Goal: Transaction & Acquisition: Purchase product/service

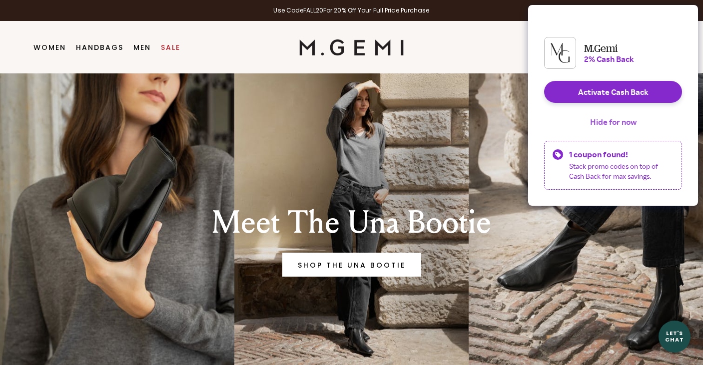
click at [618, 133] on button "Hide for now" at bounding box center [613, 122] width 62 height 22
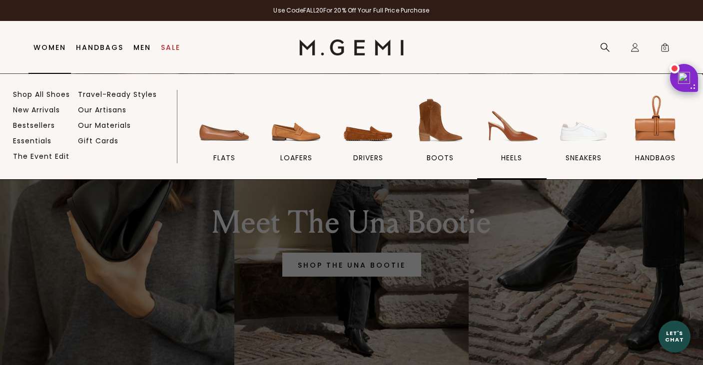
click at [506, 149] on link "heels" at bounding box center [511, 135] width 69 height 87
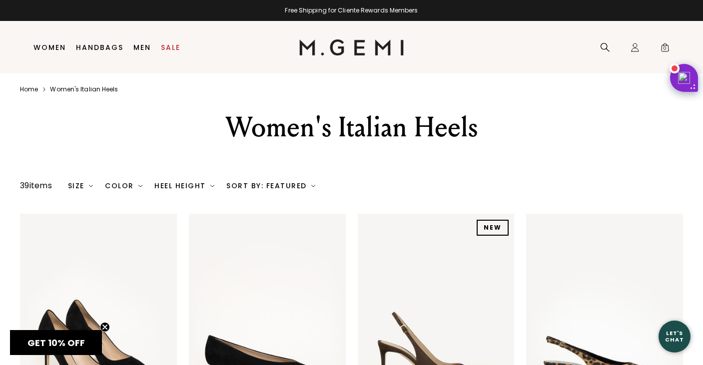
click at [93, 185] on img at bounding box center [91, 186] width 4 height 4
click at [87, 186] on div "Size" at bounding box center [80, 186] width 25 height 8
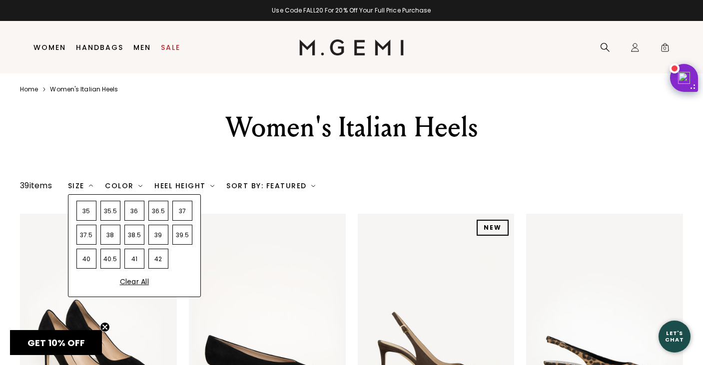
click at [156, 235] on div "39" at bounding box center [158, 235] width 20 height 20
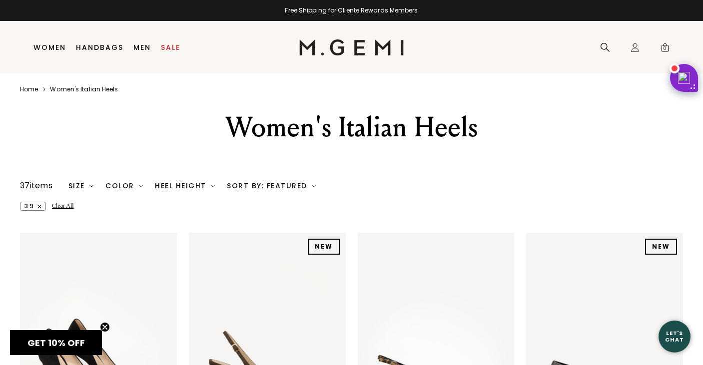
click at [313, 186] on img at bounding box center [314, 186] width 4 height 4
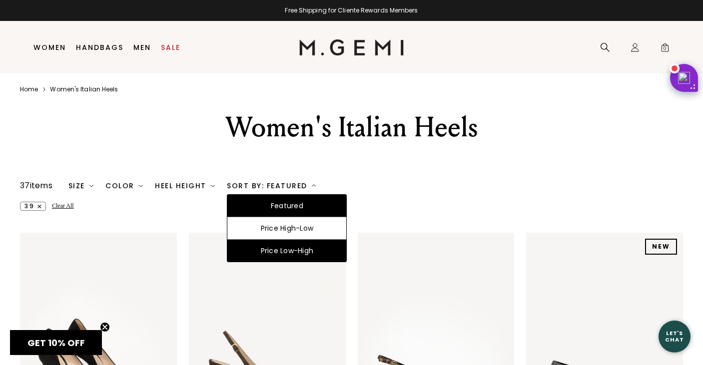
click at [294, 254] on div "Price Low-High" at bounding box center [286, 251] width 119 height 22
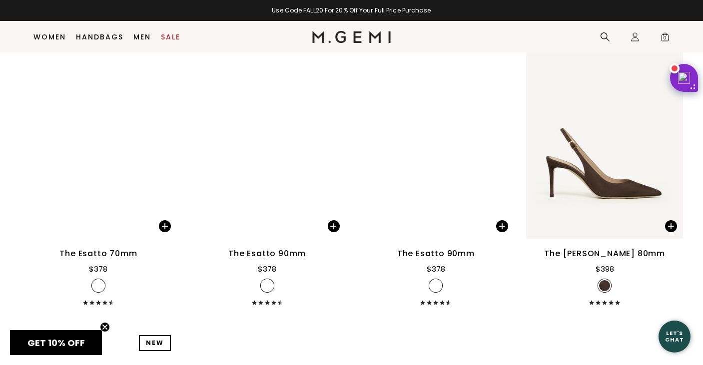
scroll to position [2281, 0]
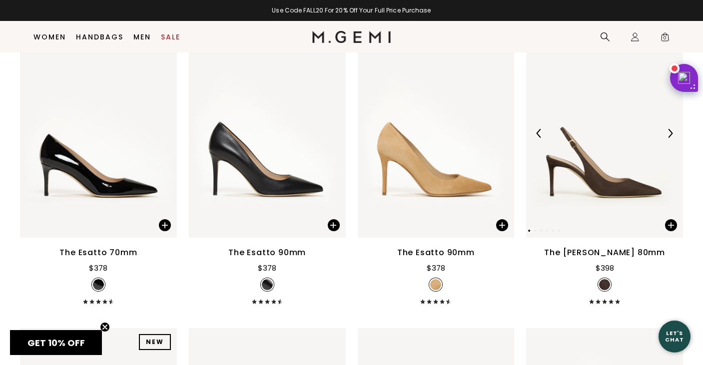
click at [672, 130] on img at bounding box center [670, 133] width 9 height 9
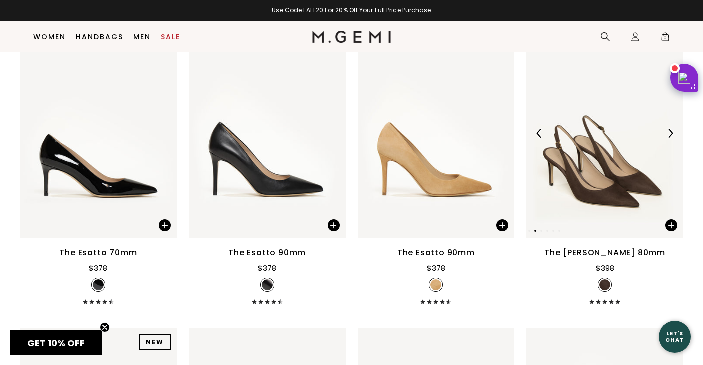
click at [672, 130] on img at bounding box center [670, 133] width 9 height 9
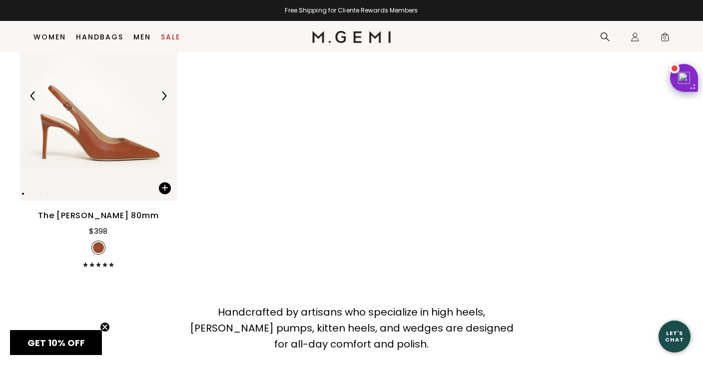
scroll to position [2924, 0]
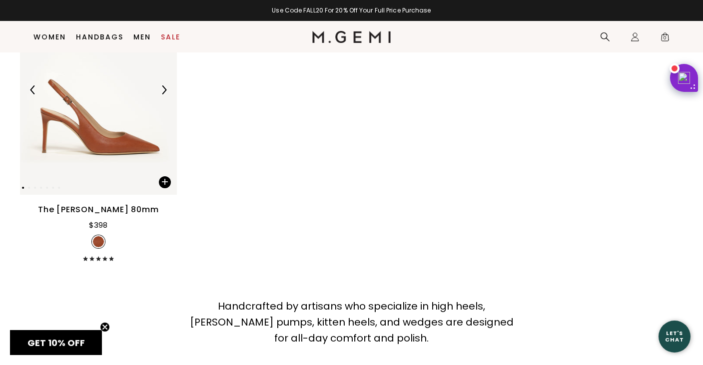
click at [165, 86] on img at bounding box center [163, 89] width 9 height 9
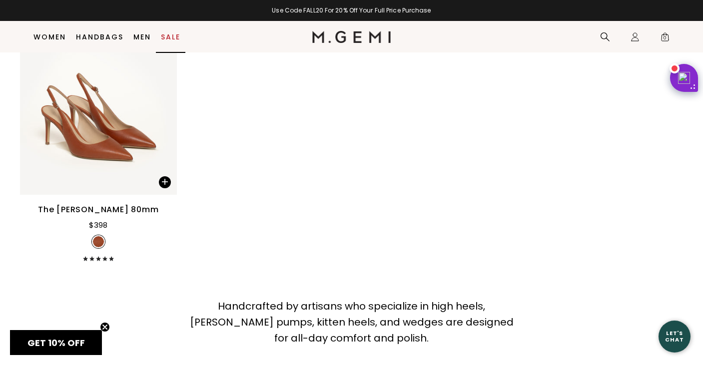
click at [177, 35] on link "Sale" at bounding box center [170, 37] width 19 height 8
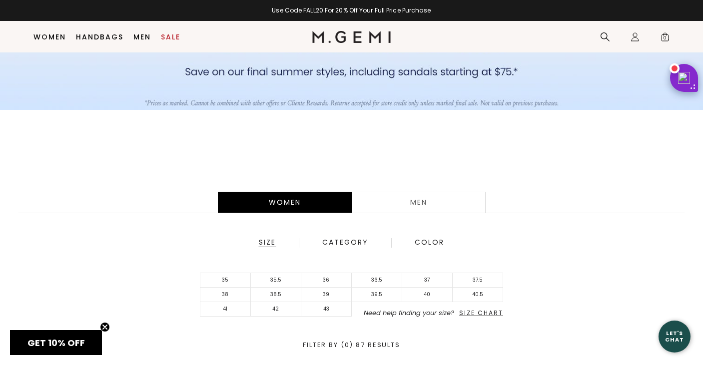
scroll to position [169, 0]
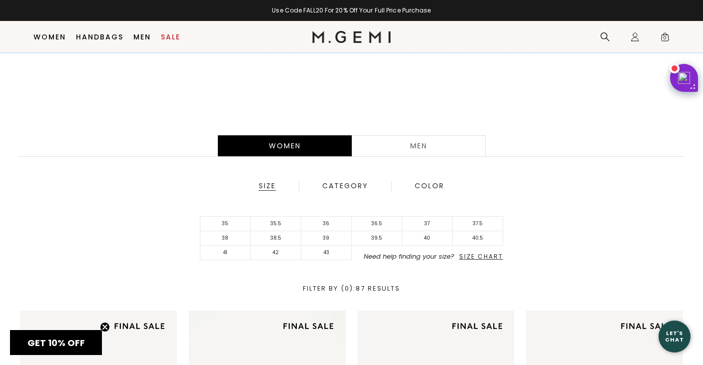
click at [479, 258] on span "Size Chart" at bounding box center [481, 256] width 44 height 8
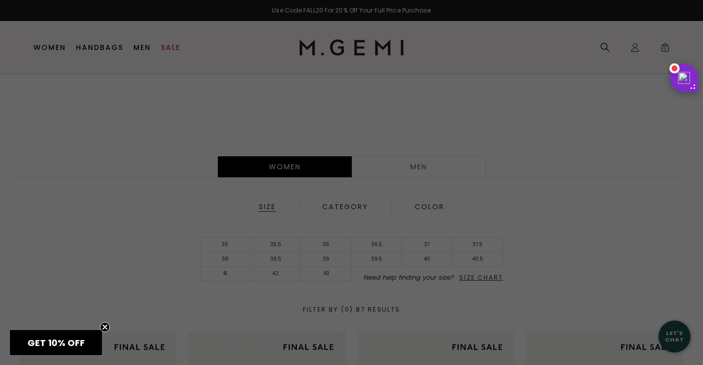
scroll to position [0, 0]
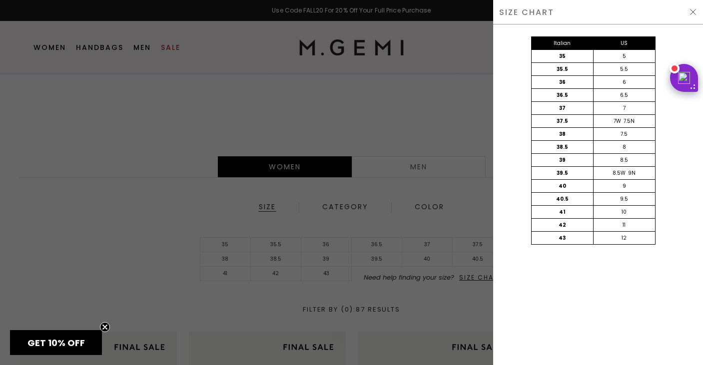
click at [435, 141] on div at bounding box center [351, 182] width 703 height 365
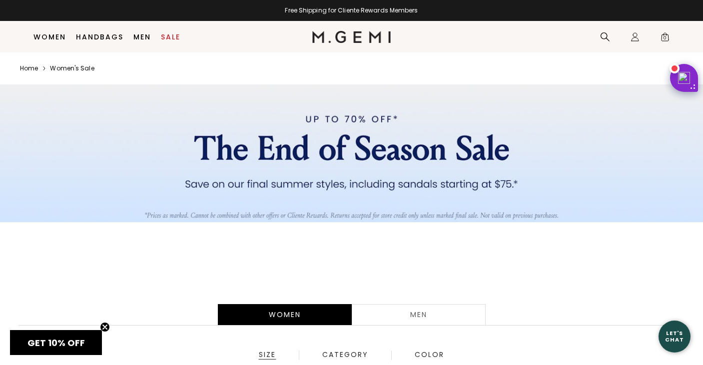
scroll to position [148, 0]
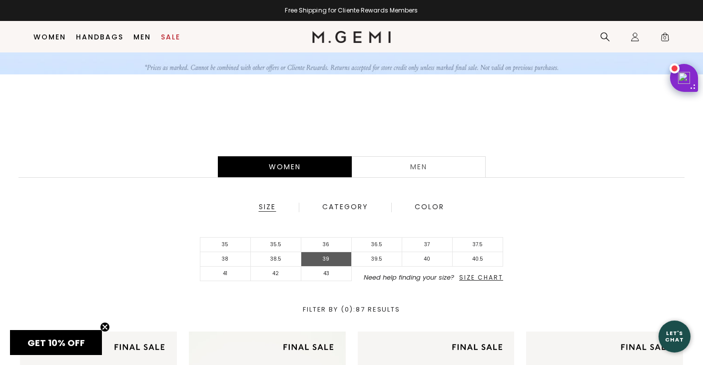
click at [327, 257] on li "39" at bounding box center [326, 259] width 50 height 14
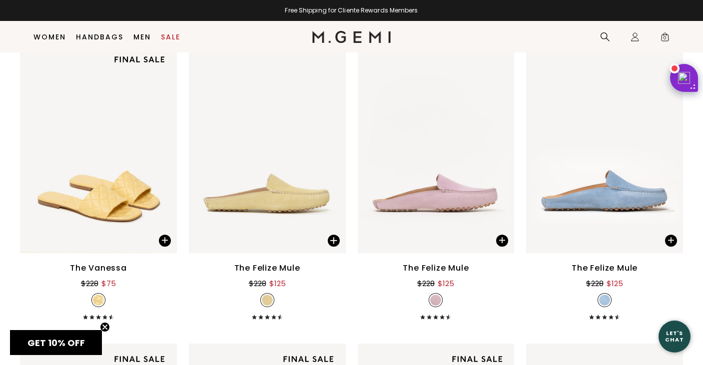
scroll to position [461, 0]
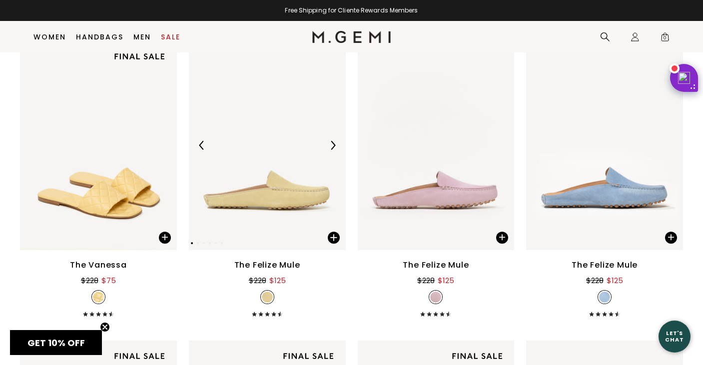
click at [334, 144] on img at bounding box center [332, 145] width 9 height 9
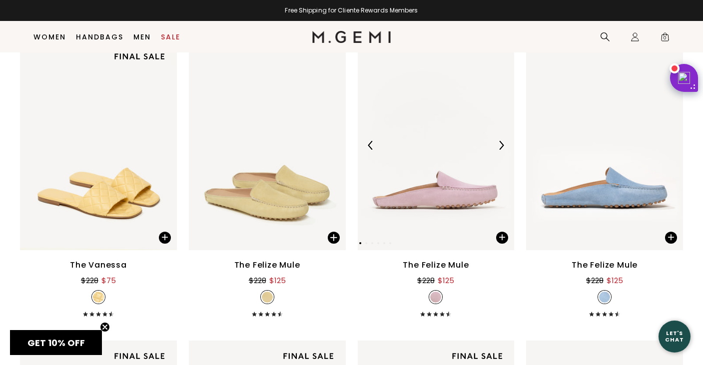
click at [503, 144] on img at bounding box center [501, 145] width 9 height 9
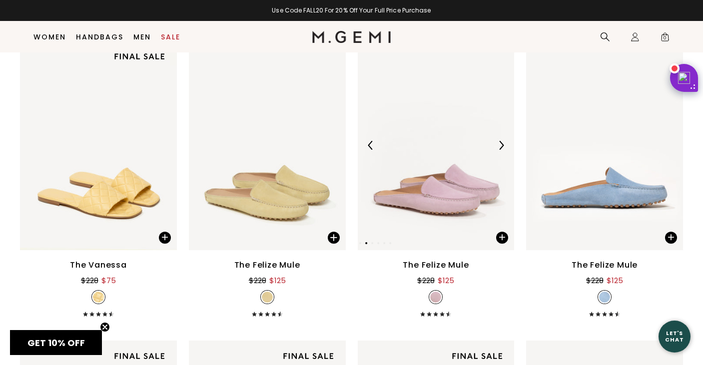
click at [503, 144] on img at bounding box center [501, 145] width 9 height 9
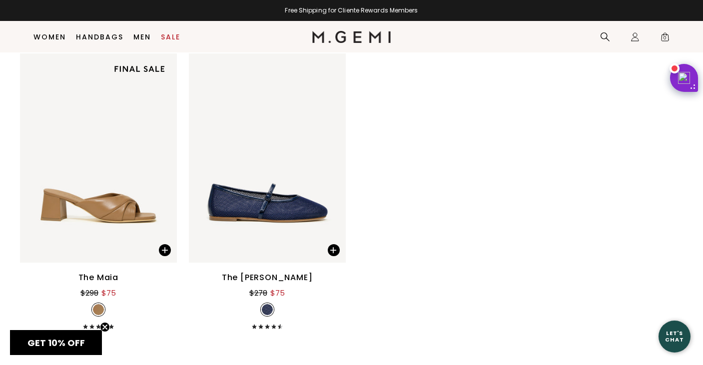
scroll to position [2552, 0]
